Goal: Find specific page/section: Find specific page/section

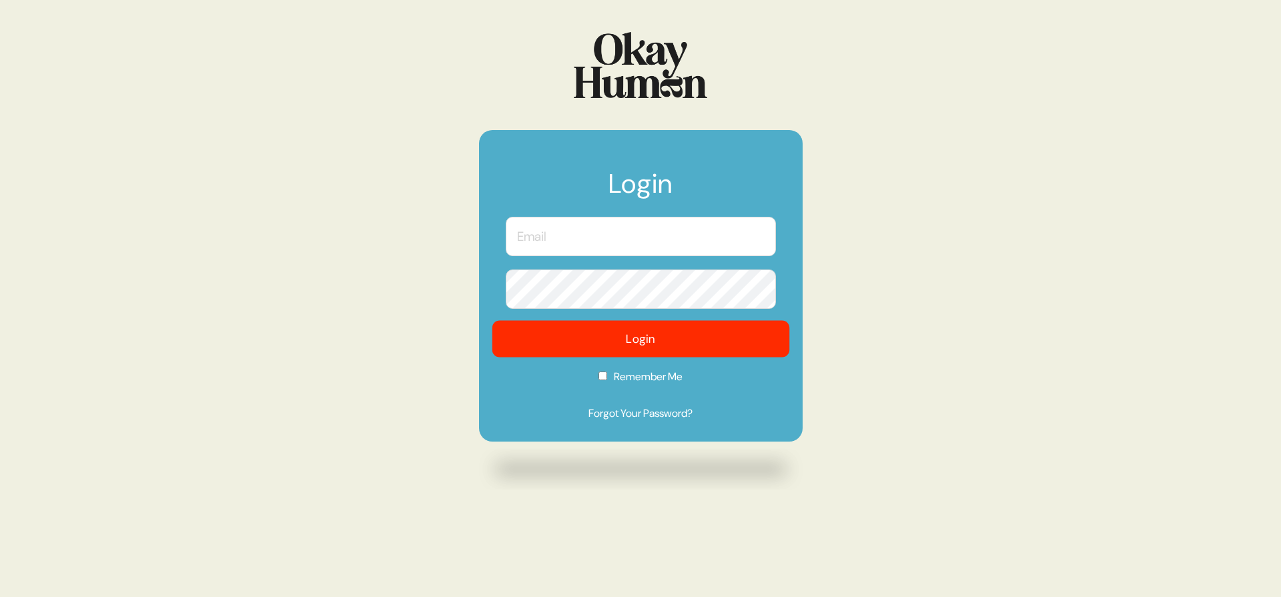
type input "[PERSON_NAME][EMAIL_ADDRESS][DOMAIN_NAME]"
click at [632, 329] on button "Login" at bounding box center [640, 339] width 297 height 37
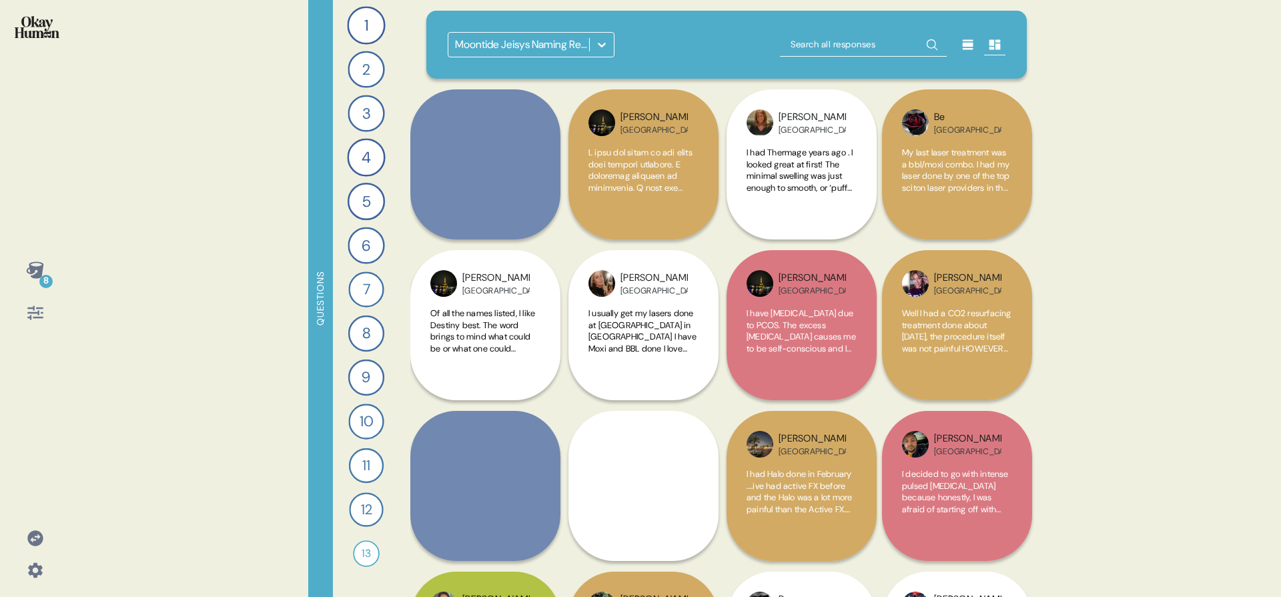
click at [588, 32] on div "Moontide Jeisys Naming Research - Consumers" at bounding box center [726, 45] width 601 height 68
click at [590, 41] on div at bounding box center [602, 45] width 24 height 24
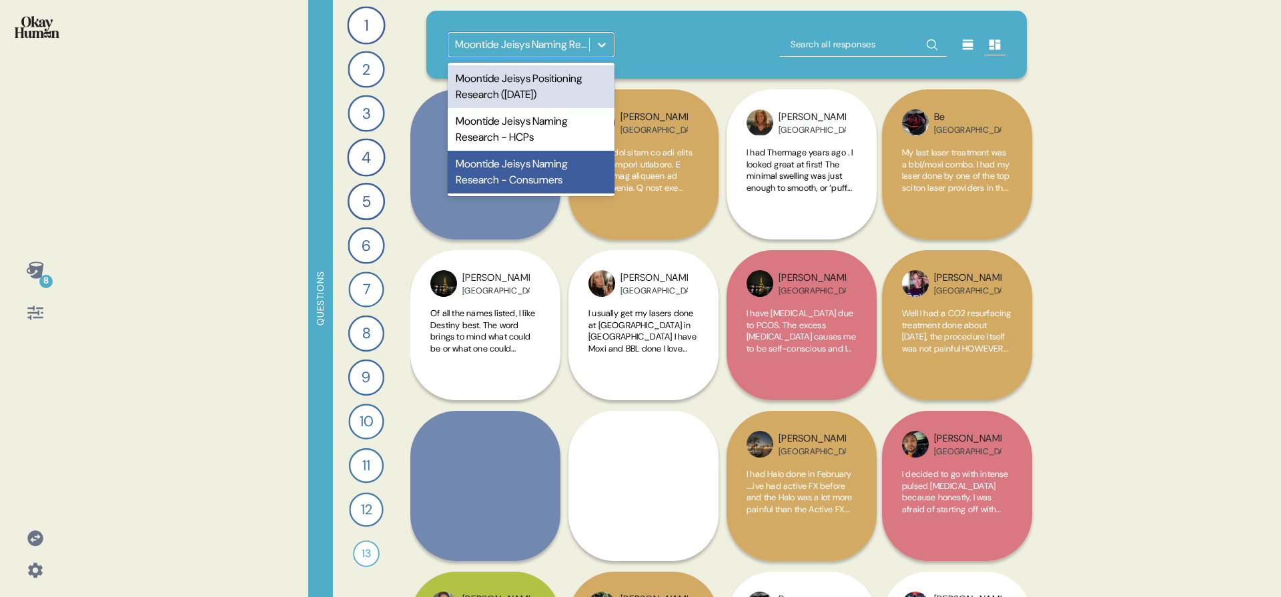
click at [588, 79] on div "Moontide Jeisys Positioning Research ([DATE])" at bounding box center [531, 86] width 167 height 43
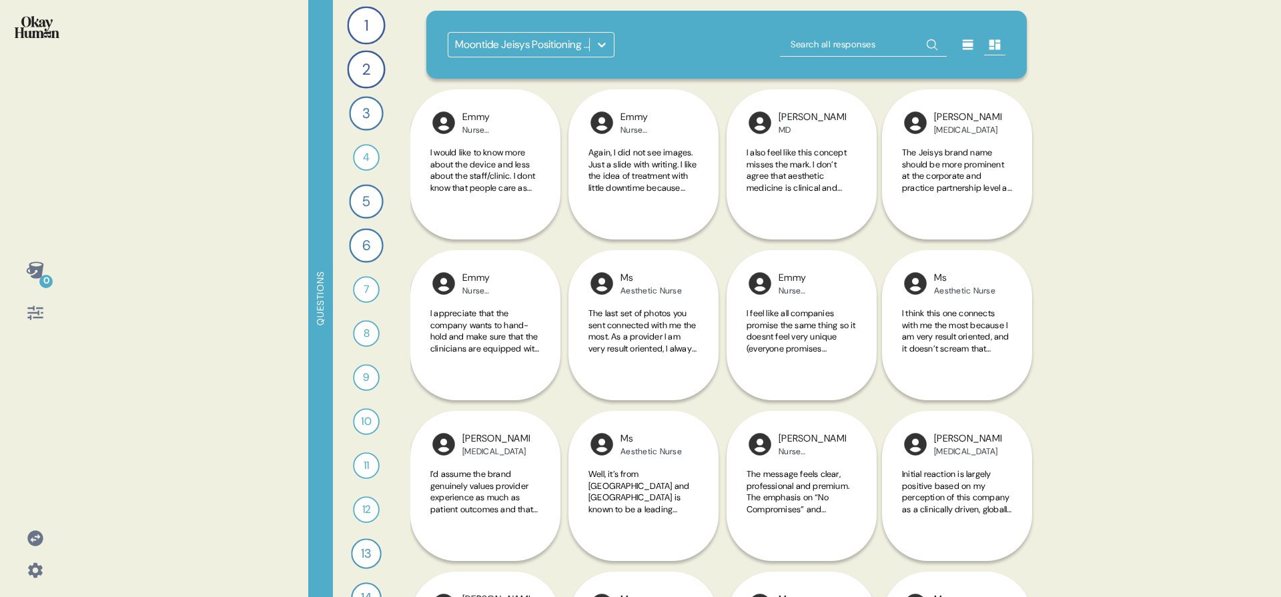
click at [662, 56] on div "Moontide Jeisys Positioning Research ([DATE])" at bounding box center [727, 44] width 558 height 25
click at [39, 308] on icon at bounding box center [34, 313] width 15 height 14
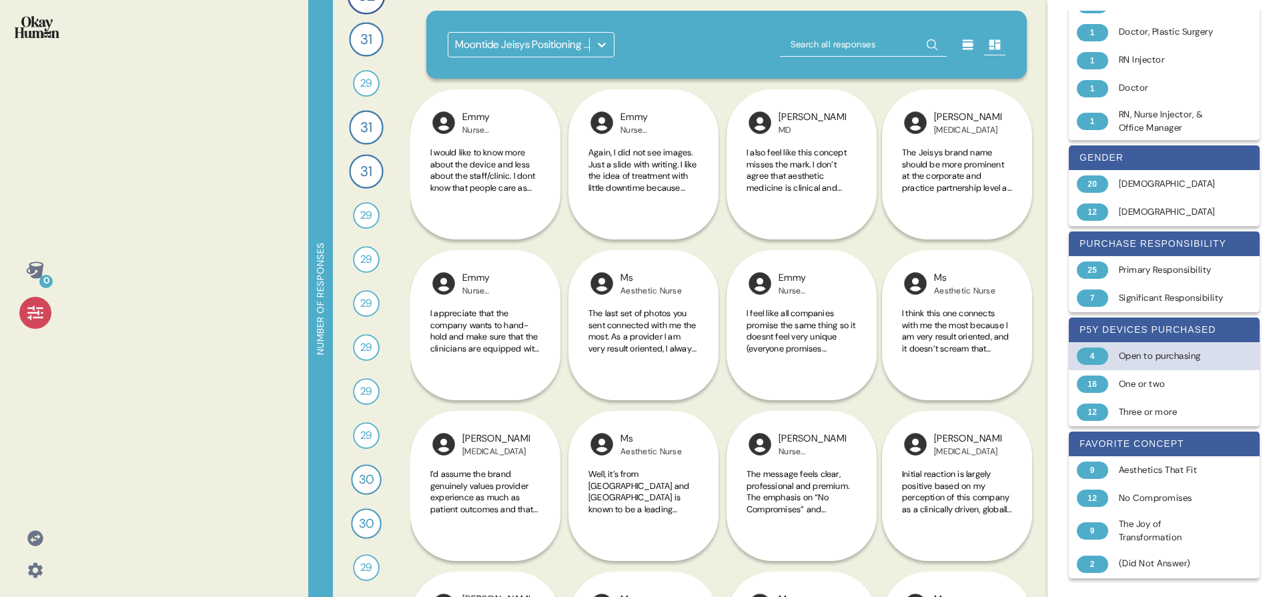
scroll to position [387, 0]
click at [43, 311] on icon at bounding box center [35, 312] width 19 height 19
